Goal: Check status: Check status

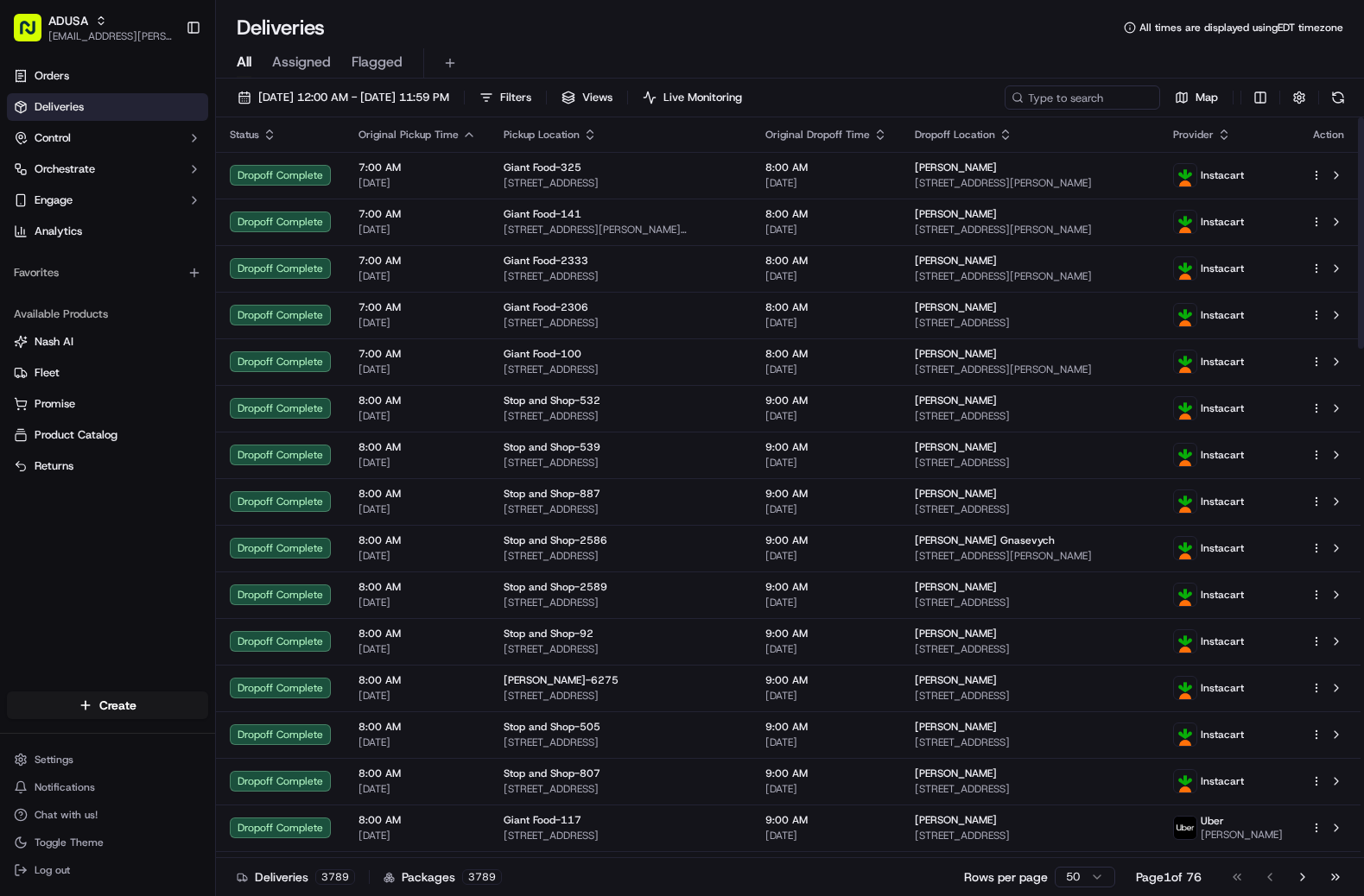
click at [1049, 109] on div "[DATE] 12:00 AM - [DATE] 11:59 PM Filters Views Live Monitoring Map" at bounding box center [790, 101] width 1148 height 32
paste input "m624628542"
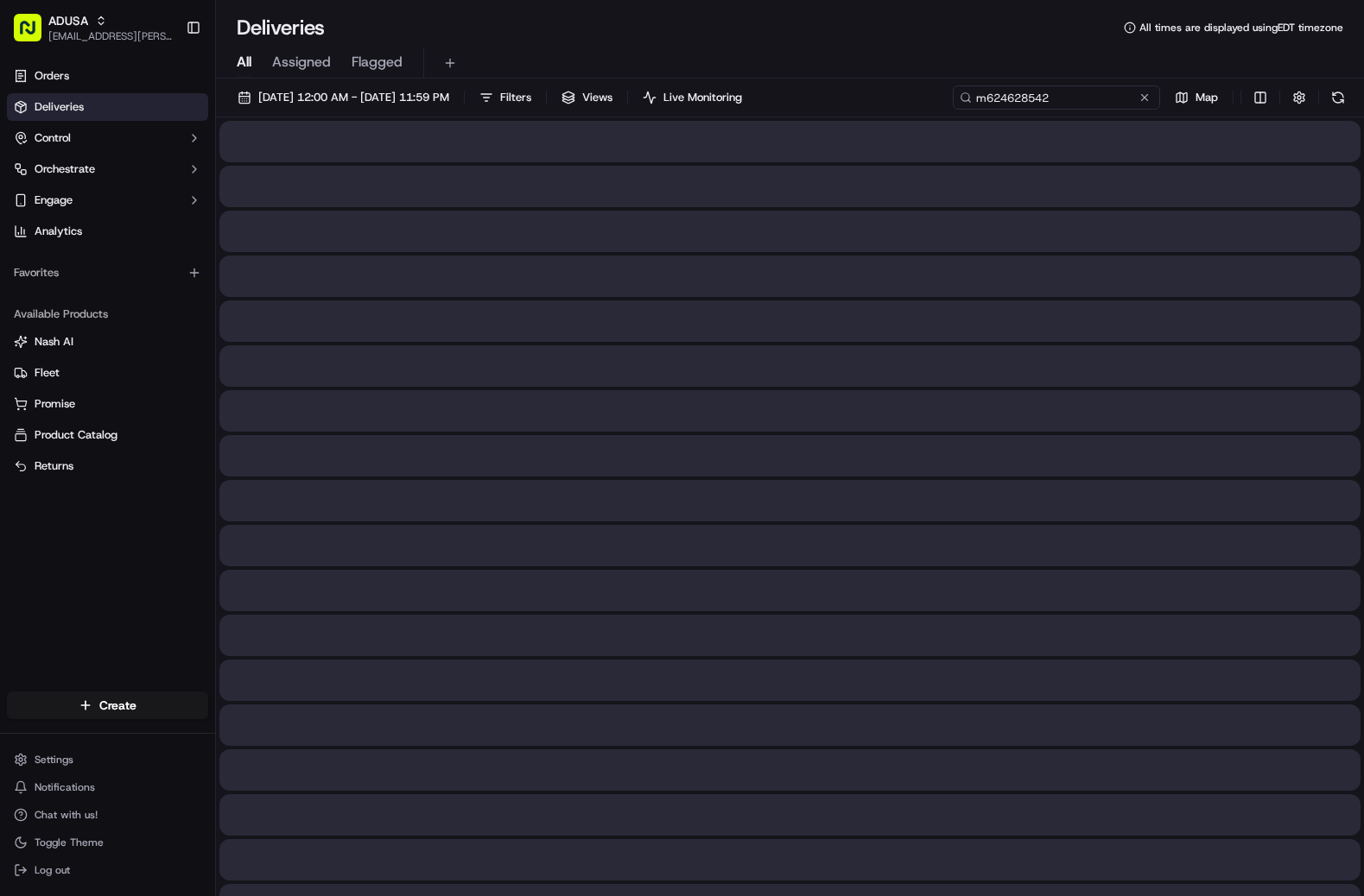
type input "m624628542"
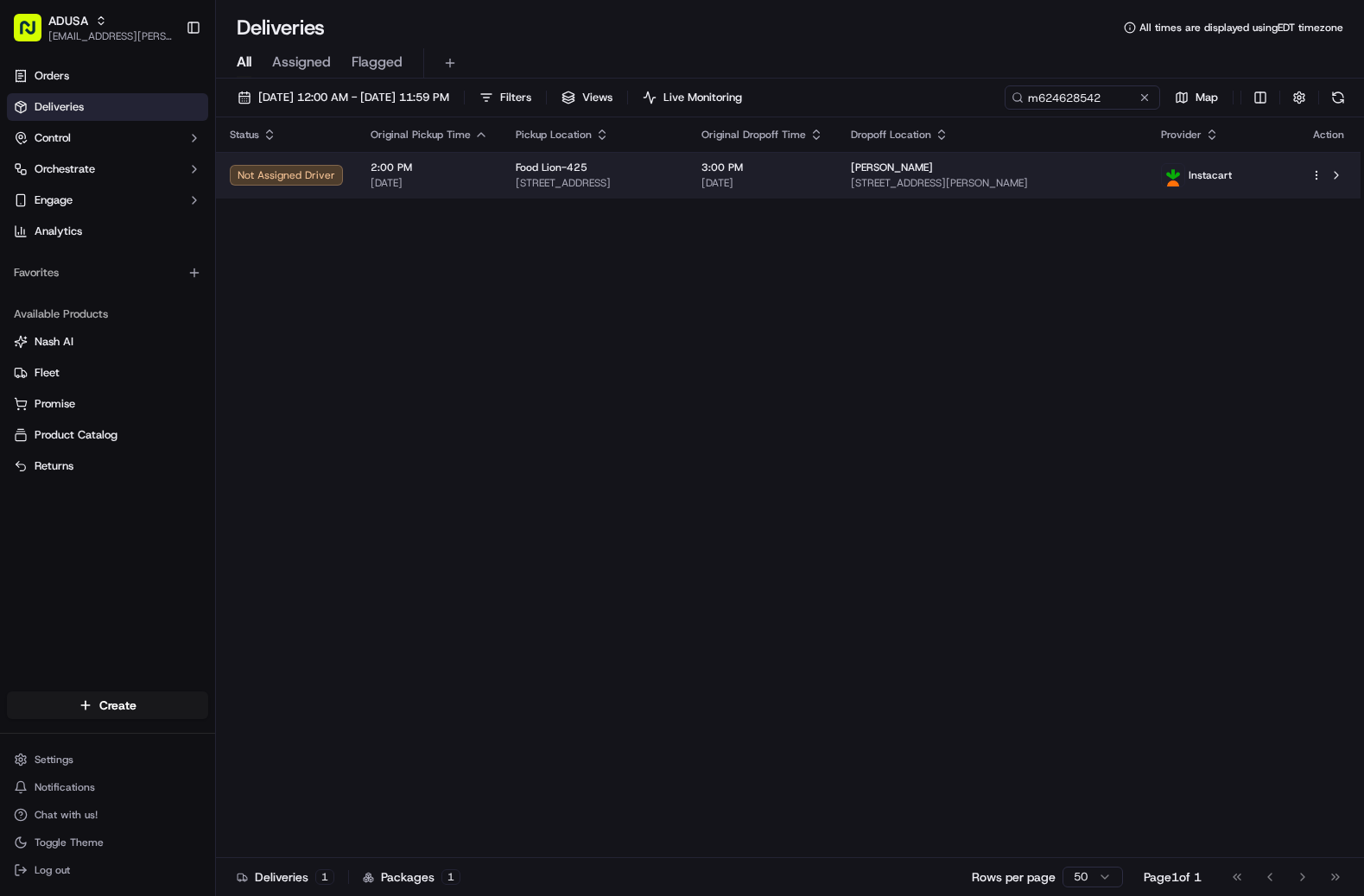
click at [470, 173] on span "2:00 PM" at bounding box center [430, 168] width 117 height 14
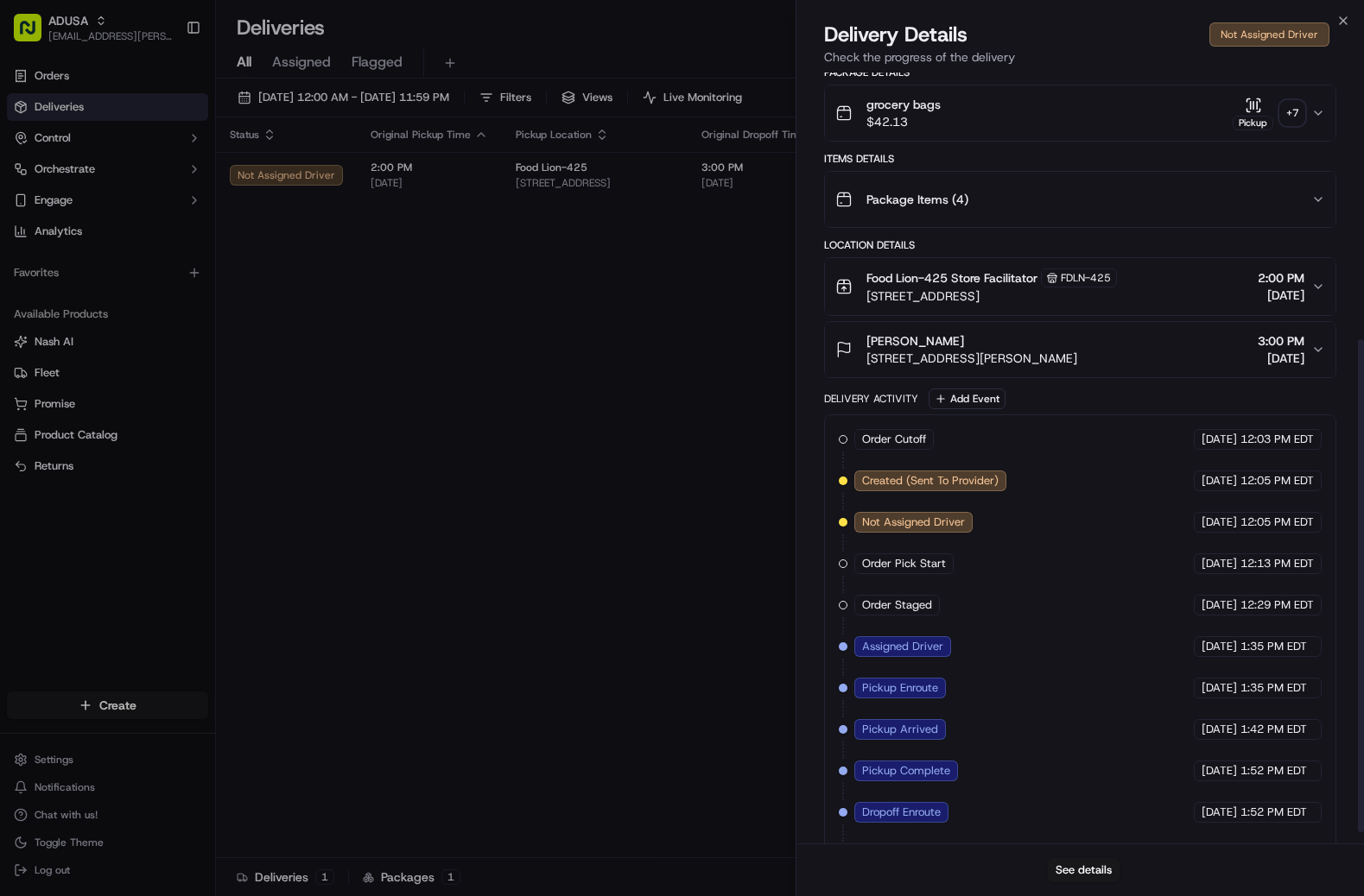
scroll to position [435, 0]
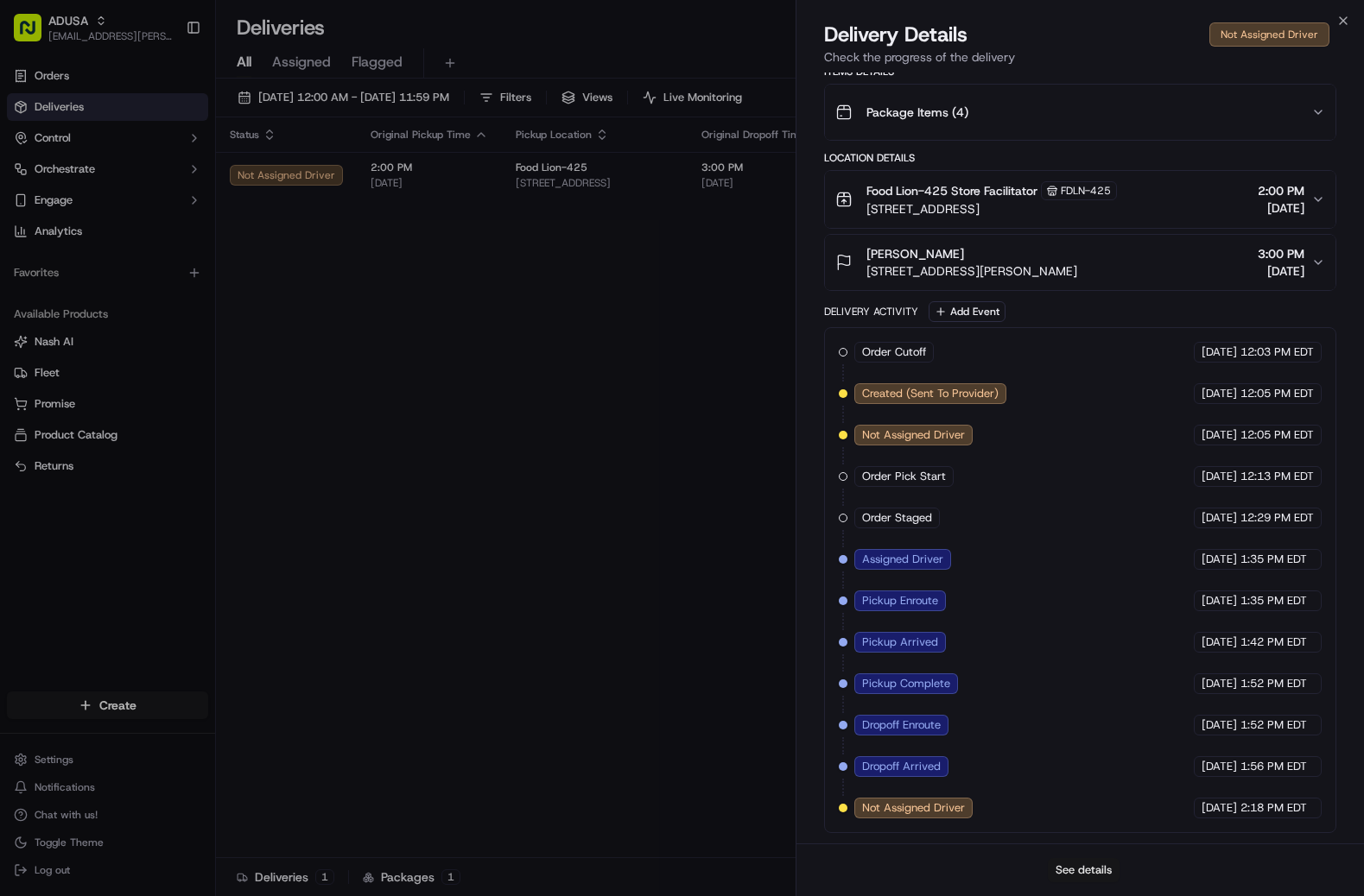
click at [1095, 876] on button "See details" at bounding box center [1084, 870] width 72 height 24
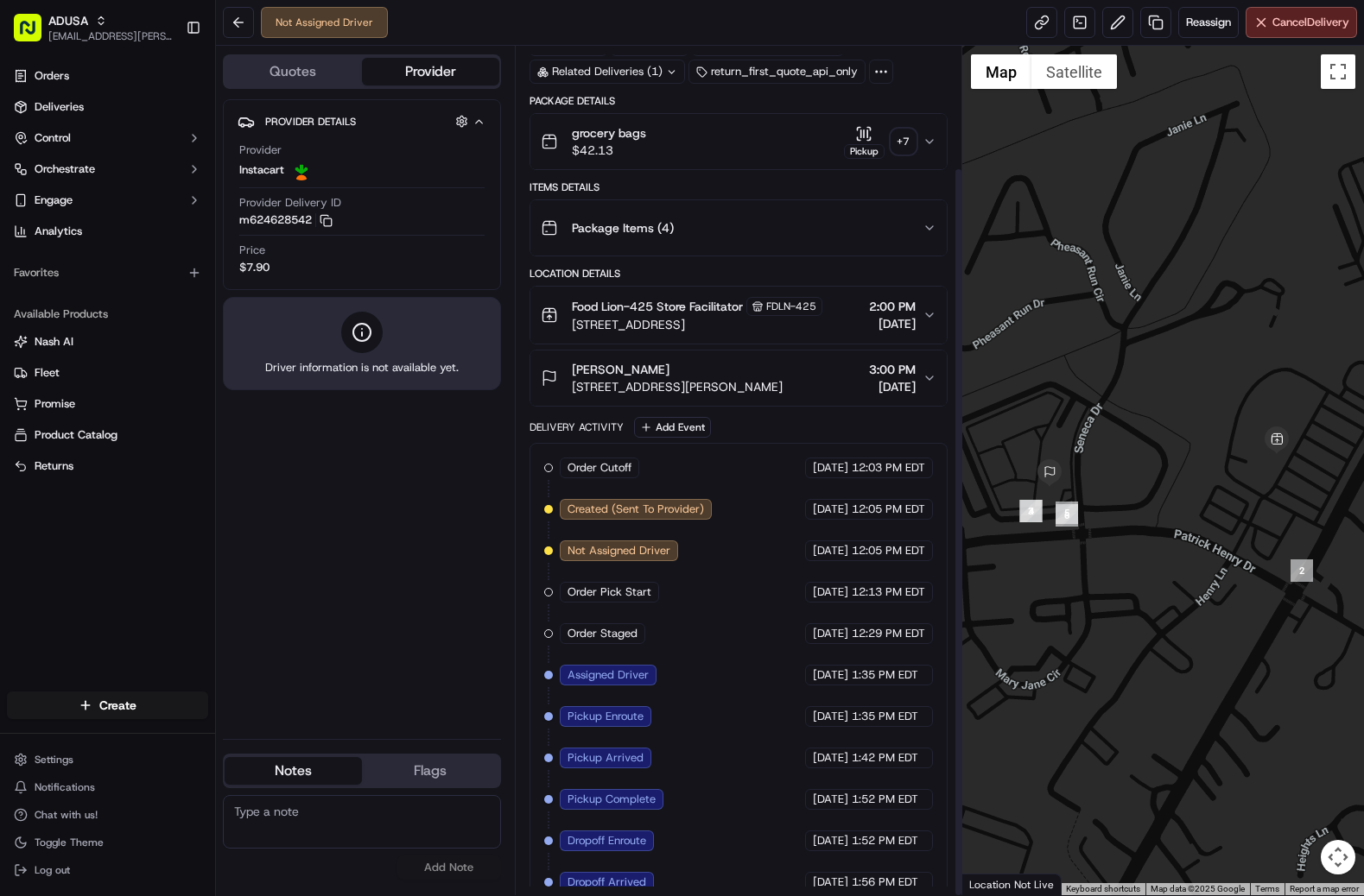
scroll to position [142, 0]
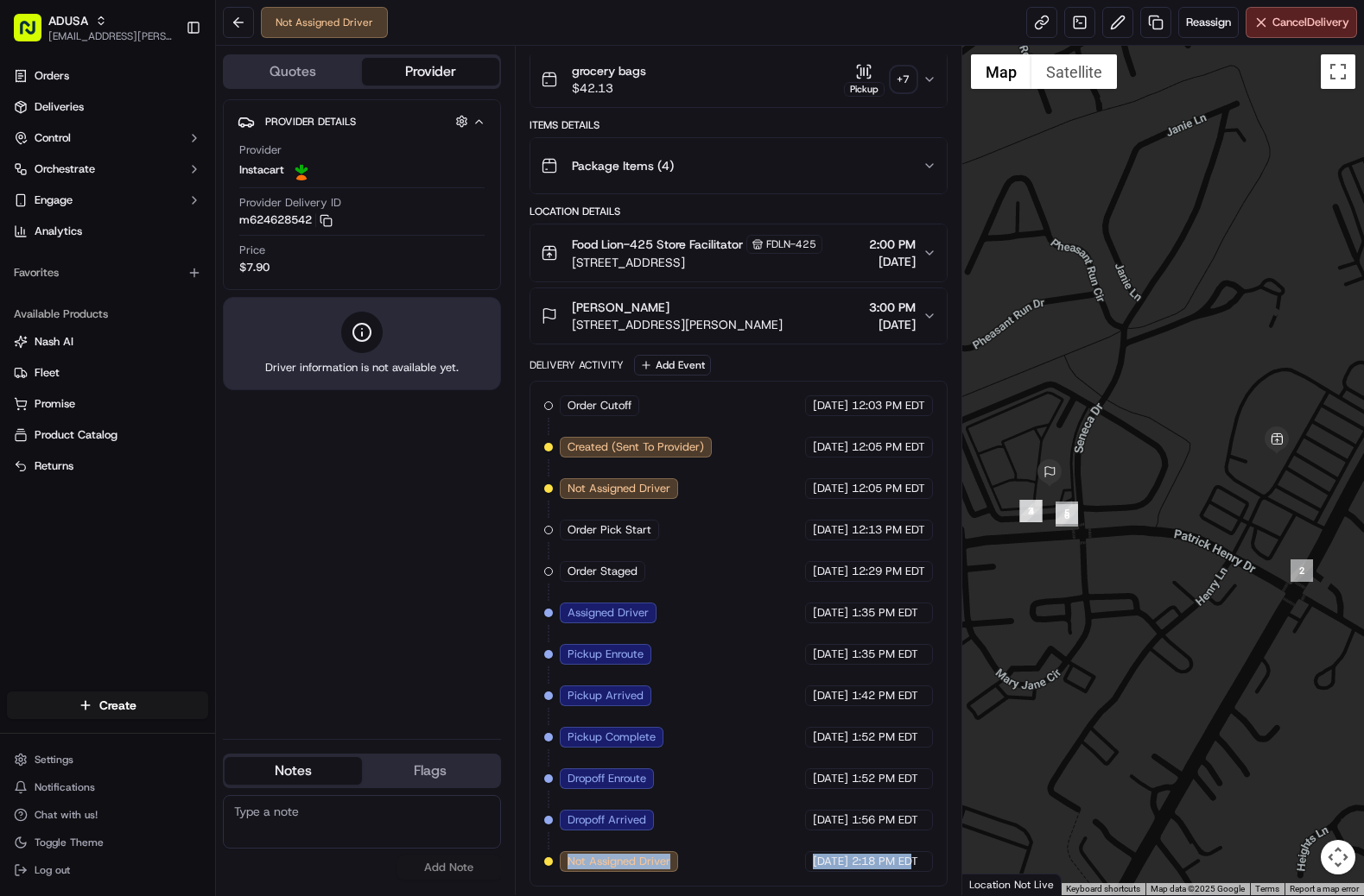
drag, startPoint x: 569, startPoint y: 859, endPoint x: 911, endPoint y: 861, distance: 342.0
click at [911, 861] on div "Order Cutoff Food Lion 09/16/2025 12:03 PM EDT Created (Sent To Provider) Insta…" at bounding box center [738, 633] width 389 height 476
click at [911, 861] on span "2:18 PM EDT" at bounding box center [885, 862] width 67 height 16
drag, startPoint x: 917, startPoint y: 860, endPoint x: 548, endPoint y: 868, distance: 369.1
click at [548, 868] on div "Order Cutoff Food Lion 09/16/2025 12:03 PM EDT Created (Sent To Provider) Insta…" at bounding box center [738, 633] width 389 height 476
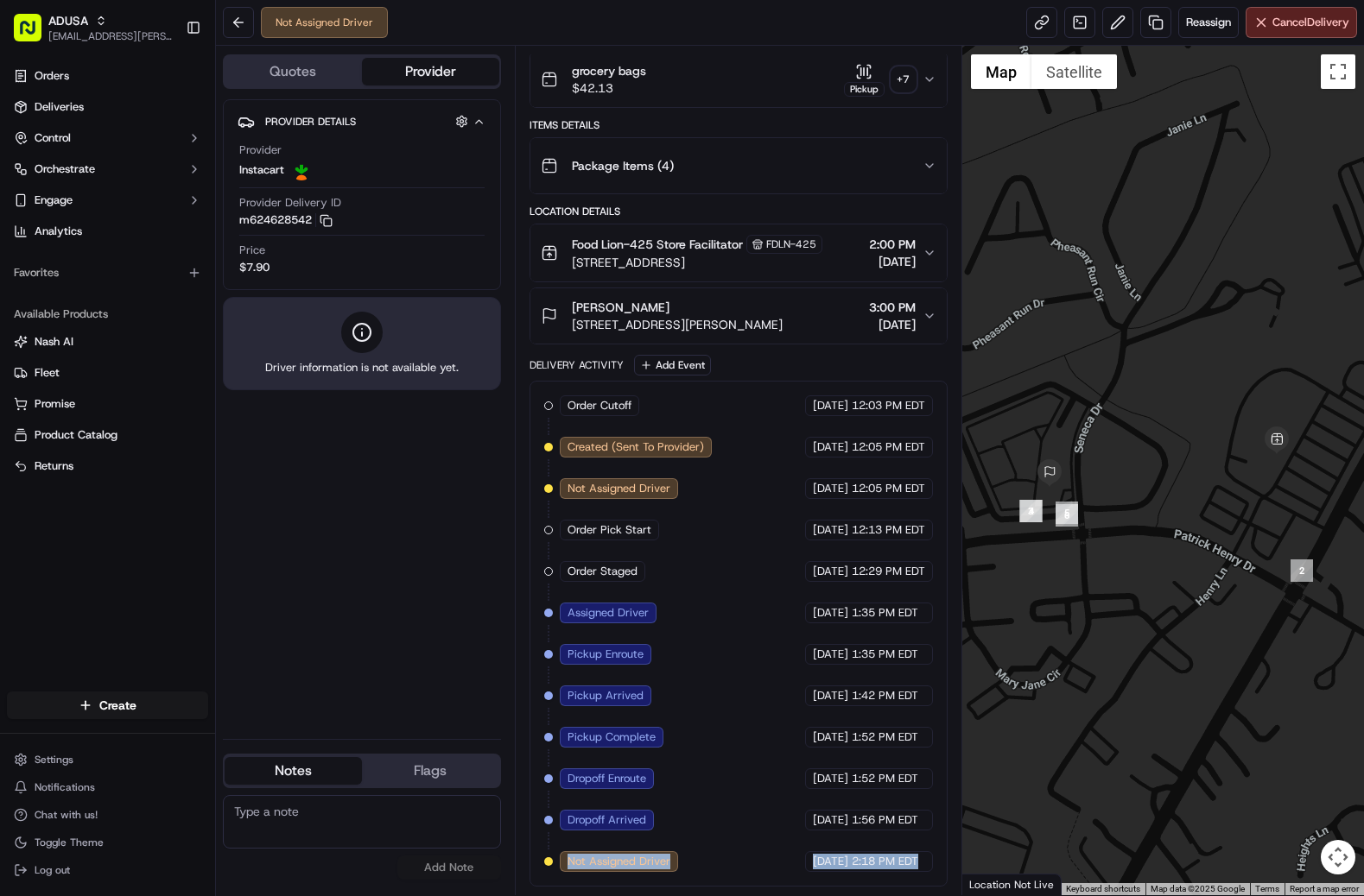
click at [564, 866] on div "Not Assigned Driver" at bounding box center [619, 861] width 118 height 20
drag, startPoint x: 721, startPoint y: 861, endPoint x: 919, endPoint y: 862, distance: 198.0
click at [919, 862] on div "Order Cutoff Food Lion 09/16/2025 12:03 PM EDT Created (Sent To Provider) Insta…" at bounding box center [738, 633] width 389 height 476
click at [919, 862] on div "09/16/2025 2:18 PM EDT" at bounding box center [869, 861] width 128 height 20
drag, startPoint x: 919, startPoint y: 862, endPoint x: 570, endPoint y: 866, distance: 349.0
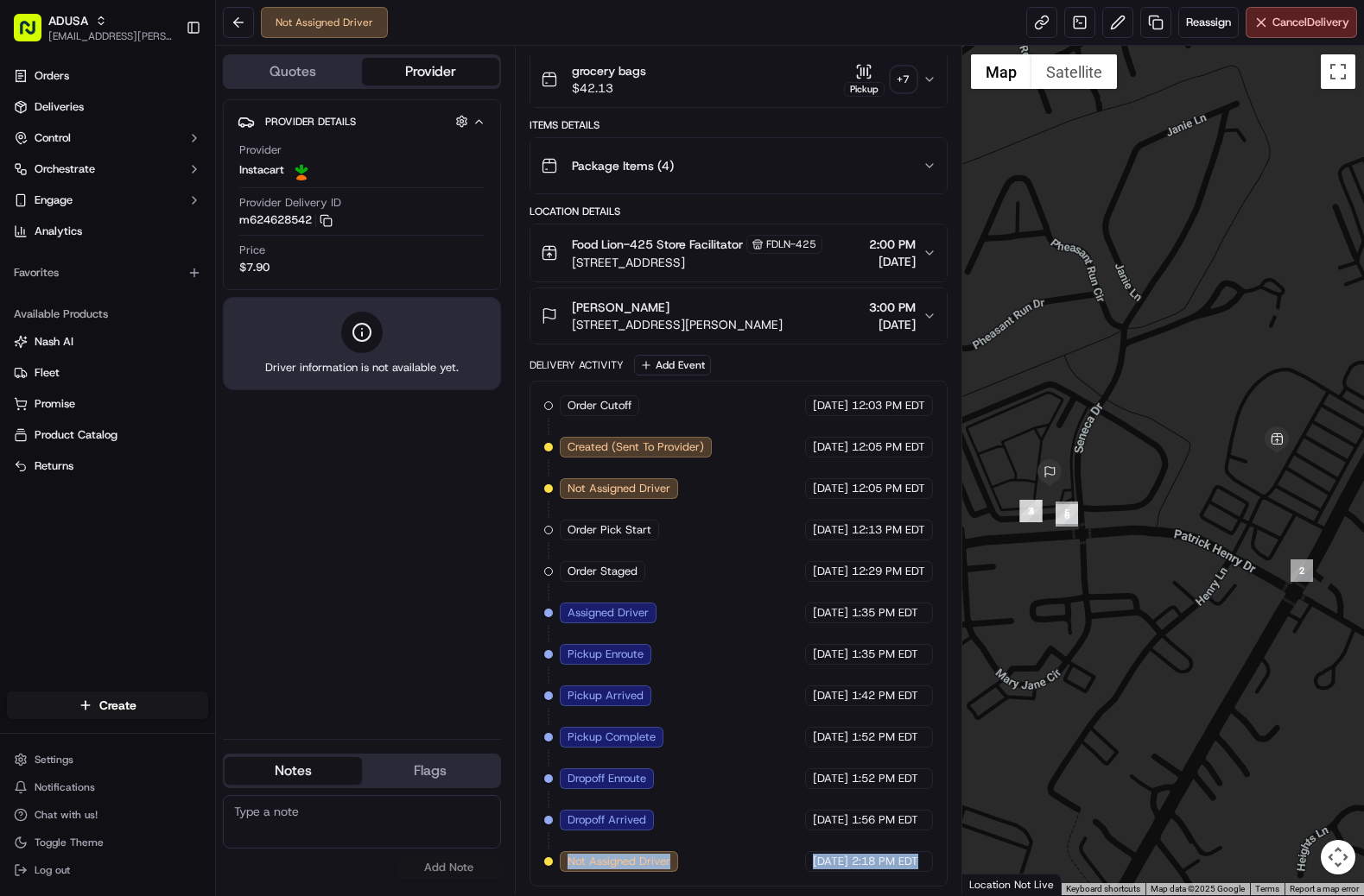
click at [570, 866] on div "Order Cutoff Food Lion 09/16/2025 12:03 PM EDT Created (Sent To Provider) Insta…" at bounding box center [738, 633] width 389 height 476
click at [570, 866] on span "Not Assigned Driver" at bounding box center [619, 862] width 103 height 16
drag, startPoint x: 563, startPoint y: 860, endPoint x: 925, endPoint y: 853, distance: 362.1
click at [925, 853] on div "Order Cutoff Food Lion 09/16/2025 12:03 PM EDT Created (Sent To Provider) Insta…" at bounding box center [738, 633] width 389 height 476
click at [925, 853] on div "09/16/2025 2:18 PM EDT" at bounding box center [869, 861] width 128 height 20
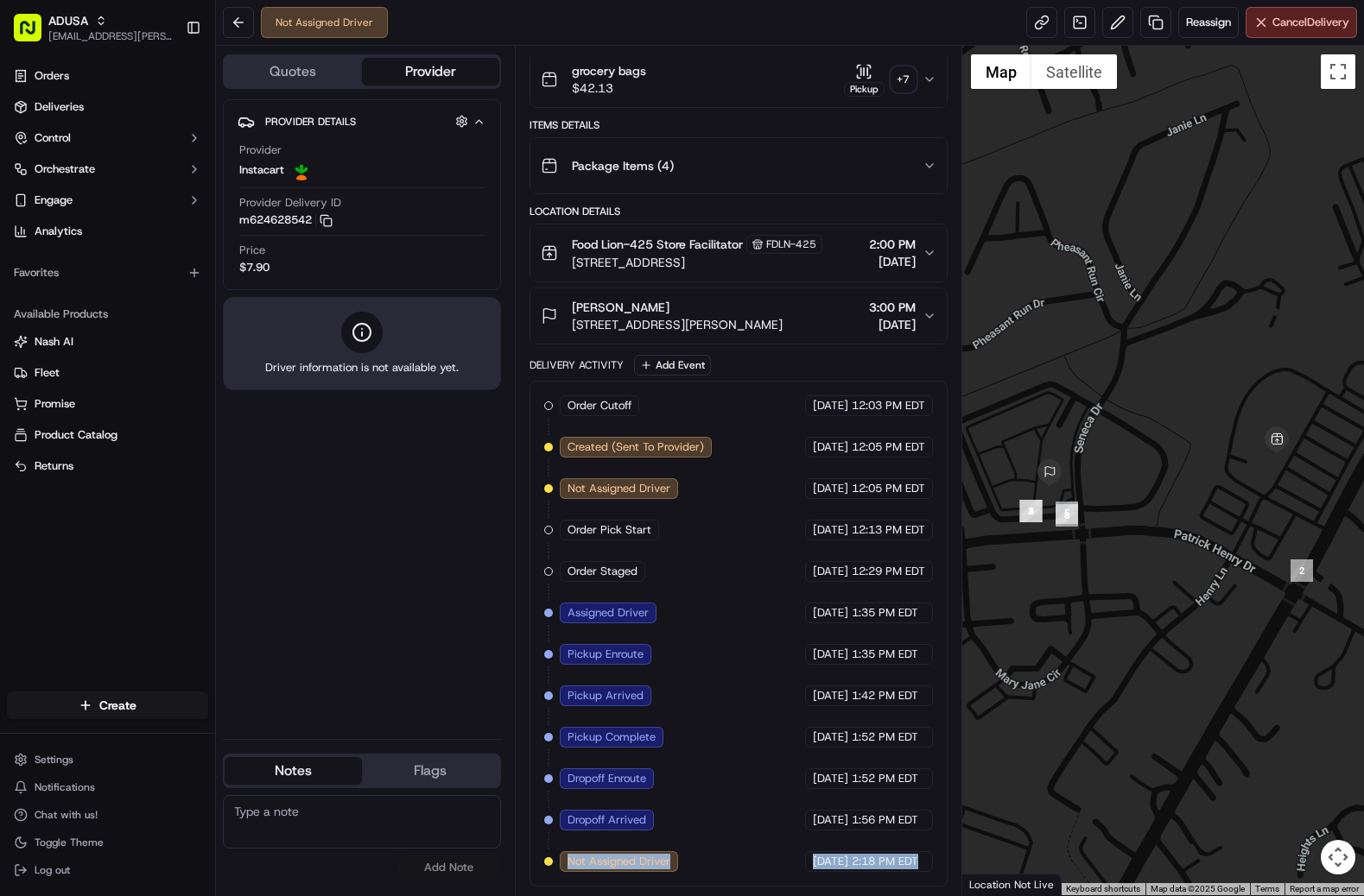
drag, startPoint x: 745, startPoint y: 857, endPoint x: 567, endPoint y: 859, distance: 178.0
click at [567, 859] on div "Order Cutoff Food Lion 09/16/2025 12:03 PM EDT Created (Sent To Provider) Insta…" at bounding box center [738, 633] width 389 height 476
click at [568, 859] on span "Not Assigned Driver" at bounding box center [619, 862] width 103 height 16
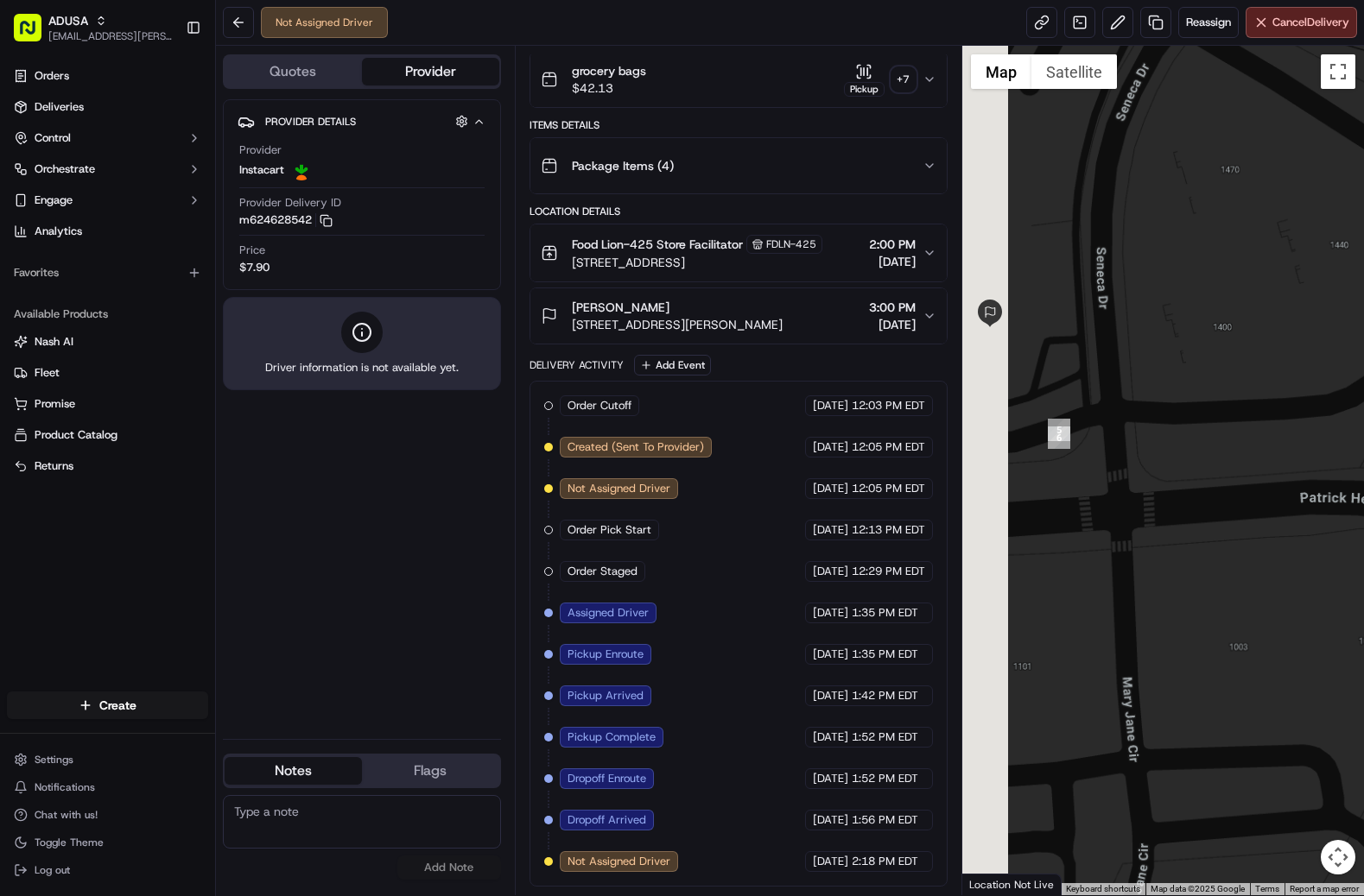
drag, startPoint x: 1076, startPoint y: 557, endPoint x: 1278, endPoint y: 656, distance: 225.0
click at [1278, 656] on div at bounding box center [1163, 471] width 402 height 850
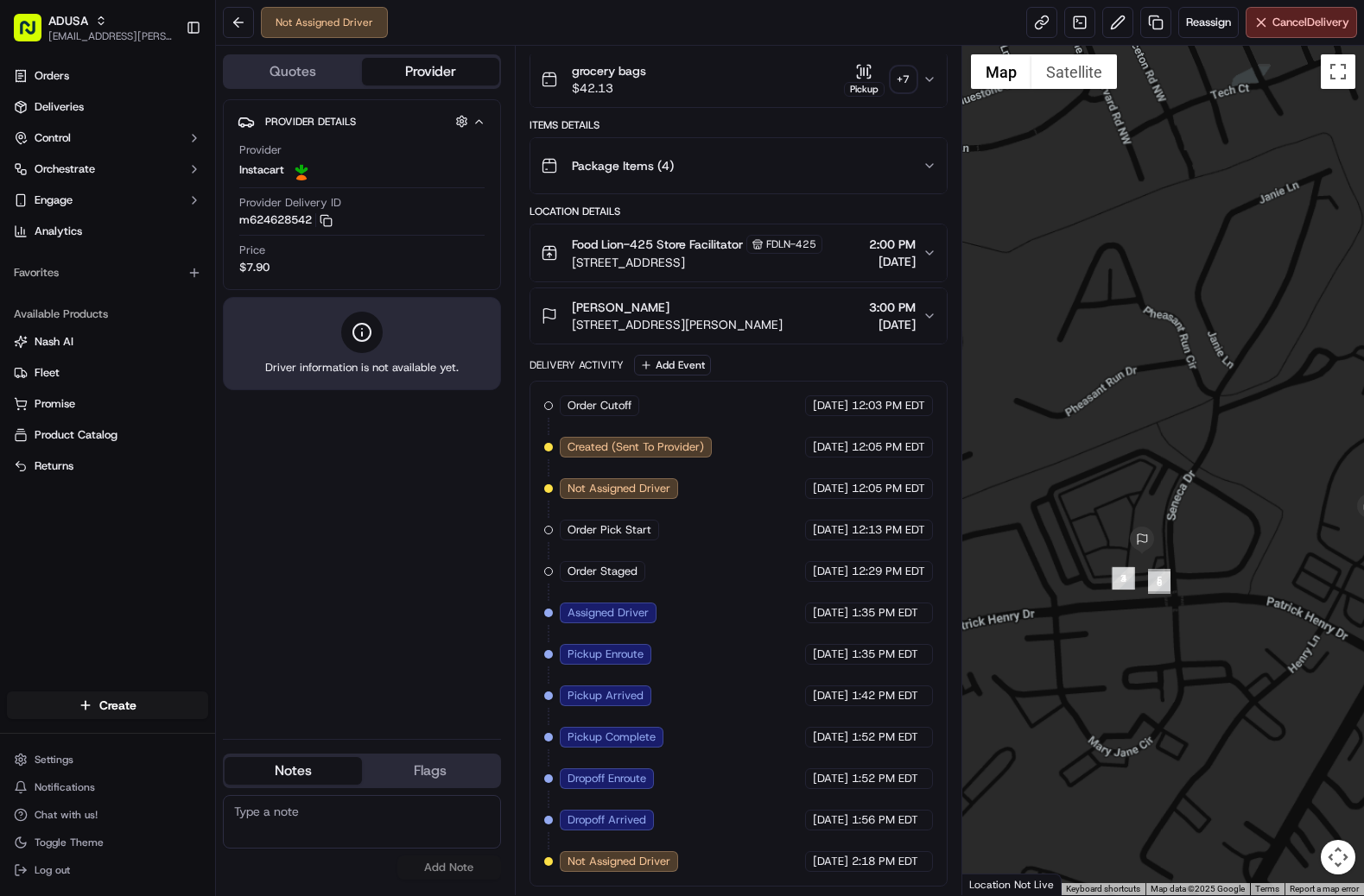
drag, startPoint x: 1271, startPoint y: 653, endPoint x: 1146, endPoint y: 626, distance: 127.9
click at [1146, 627] on div at bounding box center [1163, 471] width 402 height 850
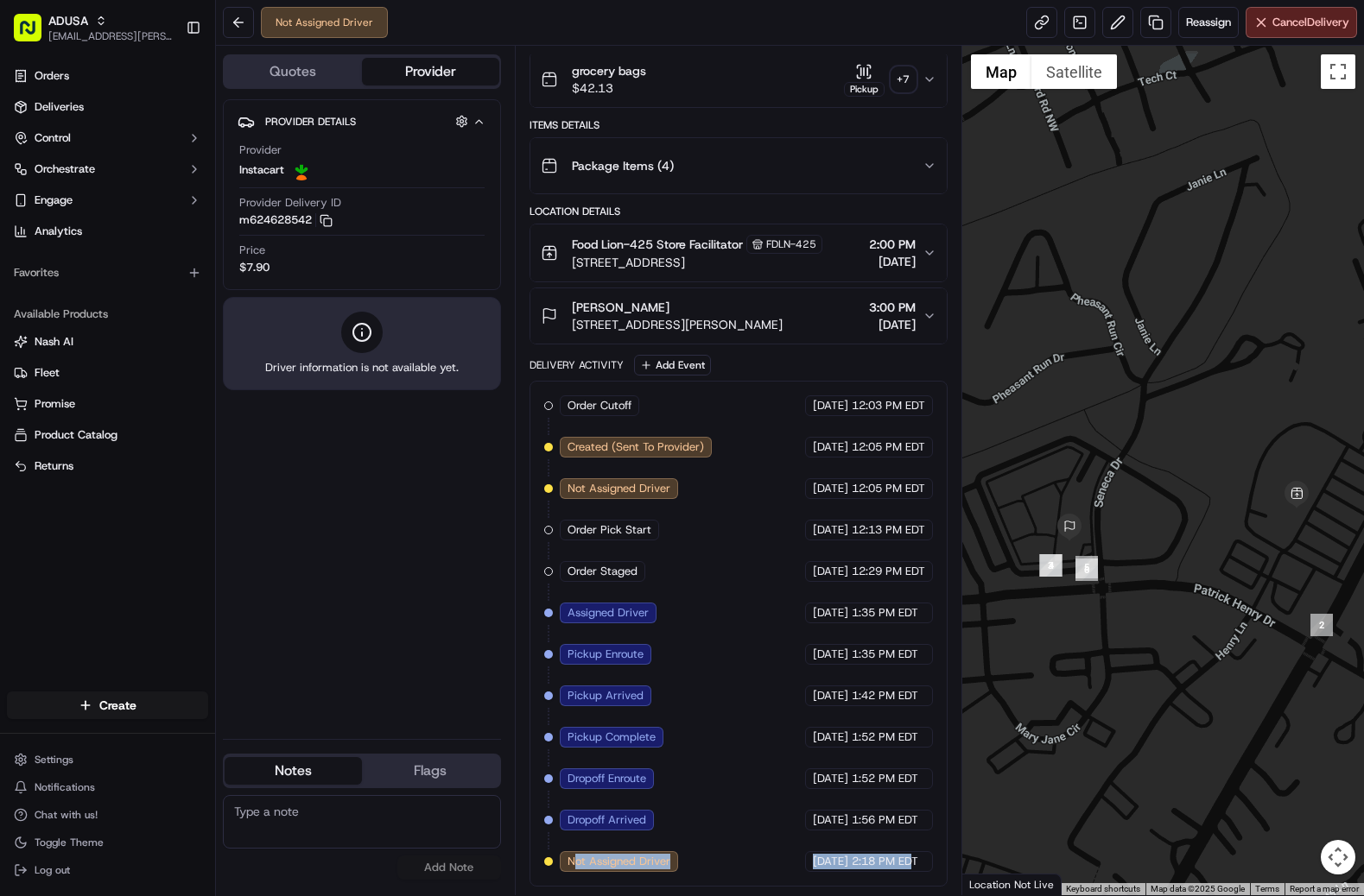
drag, startPoint x: 575, startPoint y: 861, endPoint x: 913, endPoint y: 867, distance: 338.1
click at [913, 867] on div "Order Cutoff Food Lion 09/16/2025 12:03 PM EDT Created (Sent To Provider) Insta…" at bounding box center [738, 633] width 389 height 476
click at [913, 867] on span "2:18 PM EDT" at bounding box center [885, 862] width 67 height 16
drag, startPoint x: 926, startPoint y: 863, endPoint x: 769, endPoint y: 852, distance: 157.4
click at [769, 852] on div "Order Cutoff Food Lion 09/16/2025 12:03 PM EDT Created (Sent To Provider) Insta…" at bounding box center [738, 633] width 389 height 476
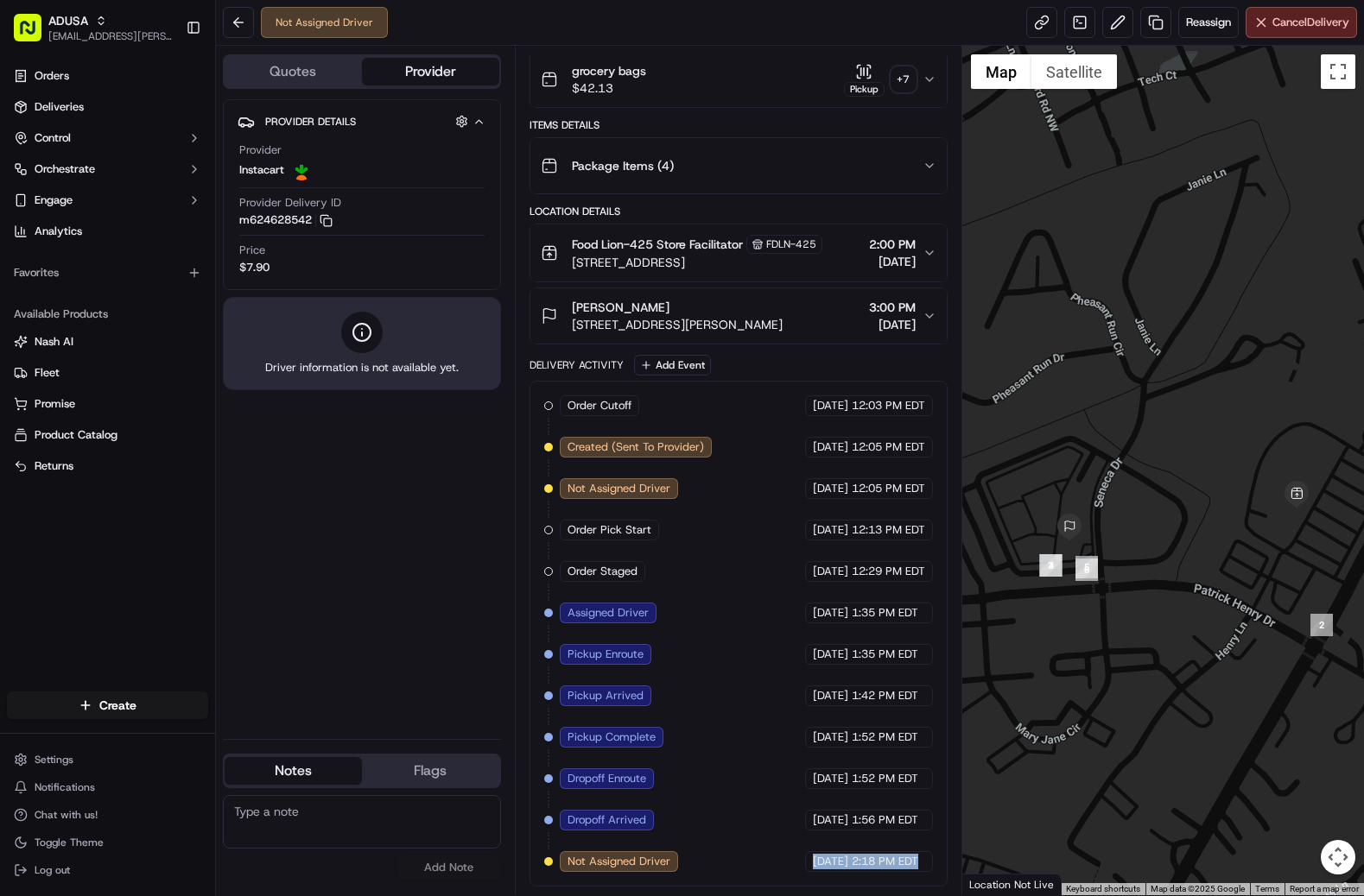
click at [773, 850] on div "Order Cutoff Food Lion 09/16/2025 12:03 PM EDT Created (Sent To Provider) Insta…" at bounding box center [738, 633] width 389 height 476
drag, startPoint x: 775, startPoint y: 863, endPoint x: 924, endPoint y: 863, distance: 149.0
click at [924, 863] on div "09/16/2025 2:18 PM EDT" at bounding box center [869, 861] width 128 height 20
drag, startPoint x: 924, startPoint y: 863, endPoint x: 774, endPoint y: 861, distance: 150.0
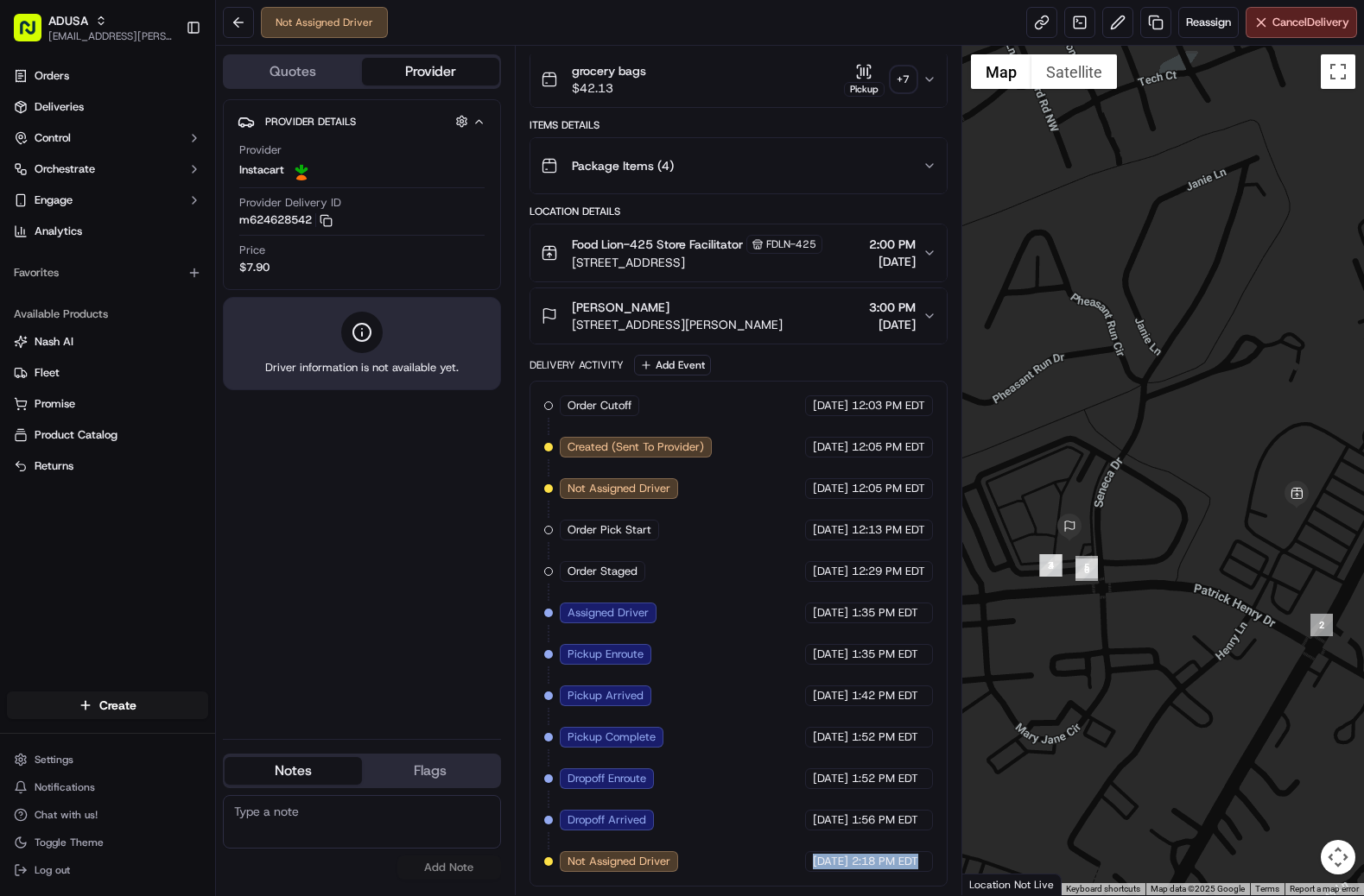
click at [805, 861] on div "09/16/2025 2:18 PM EDT" at bounding box center [869, 861] width 128 height 20
